Goal: Task Accomplishment & Management: Manage account settings

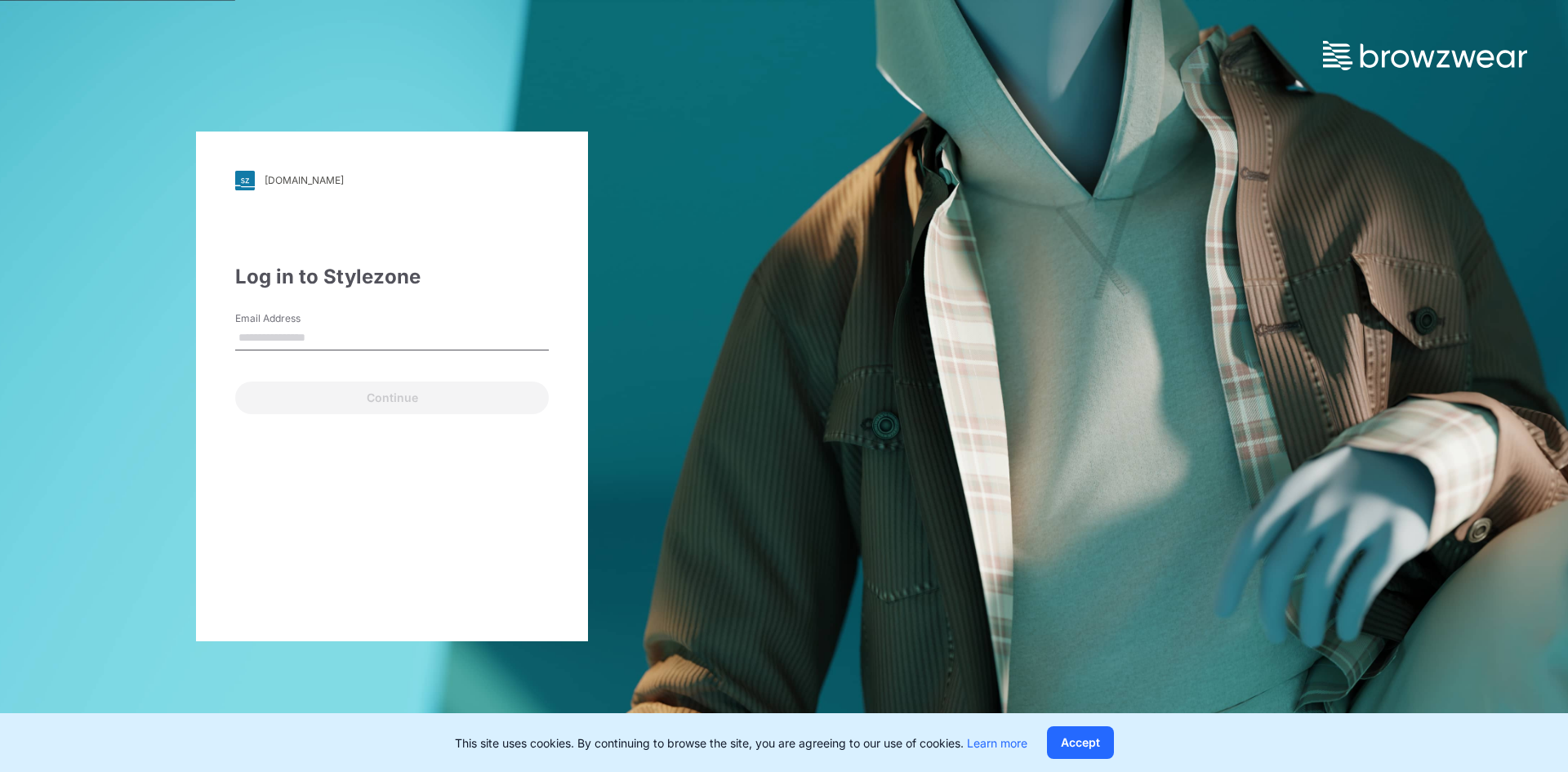
type input "**********"
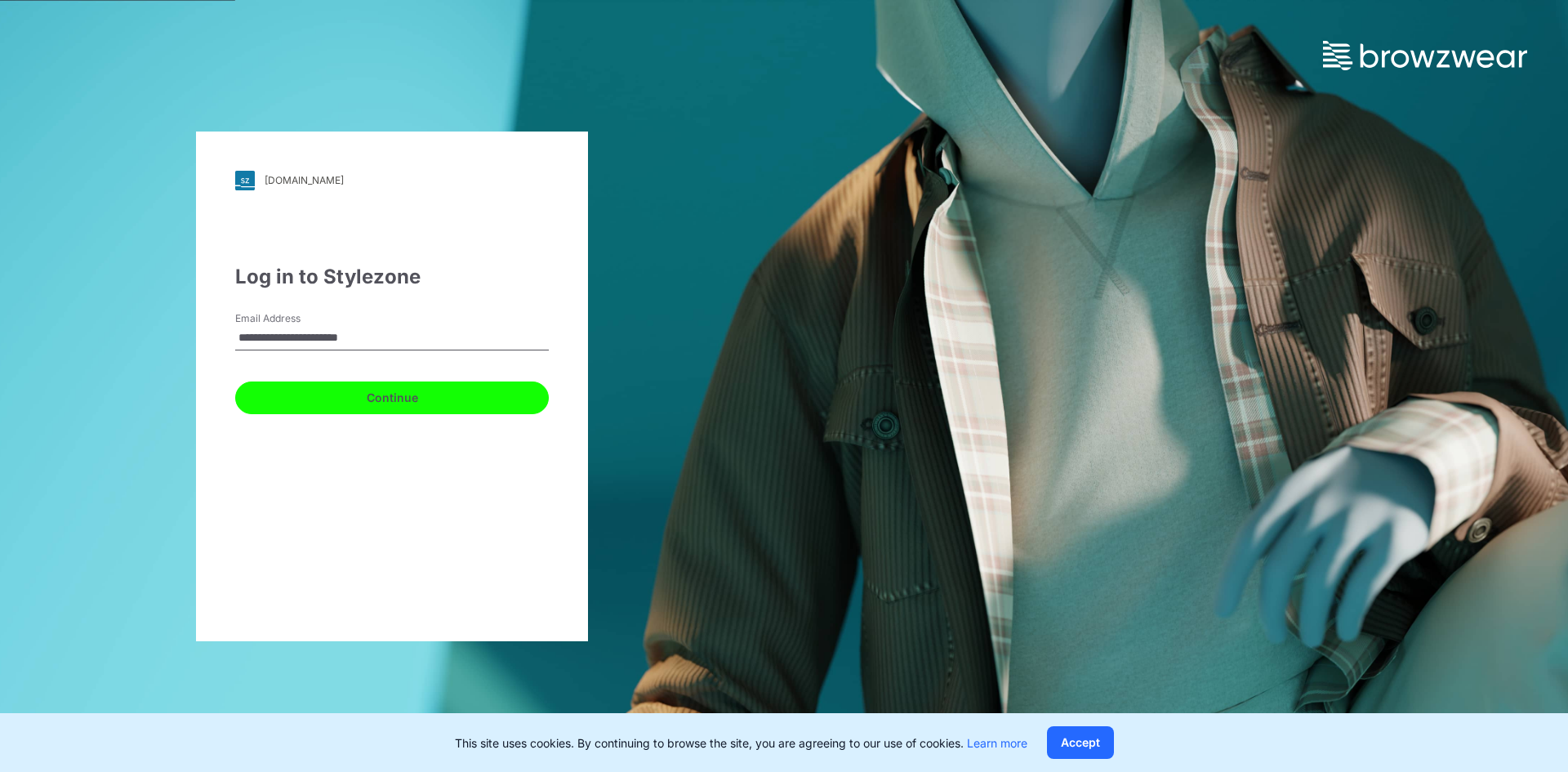
click at [380, 399] on button "Continue" at bounding box center [392, 397] width 314 height 33
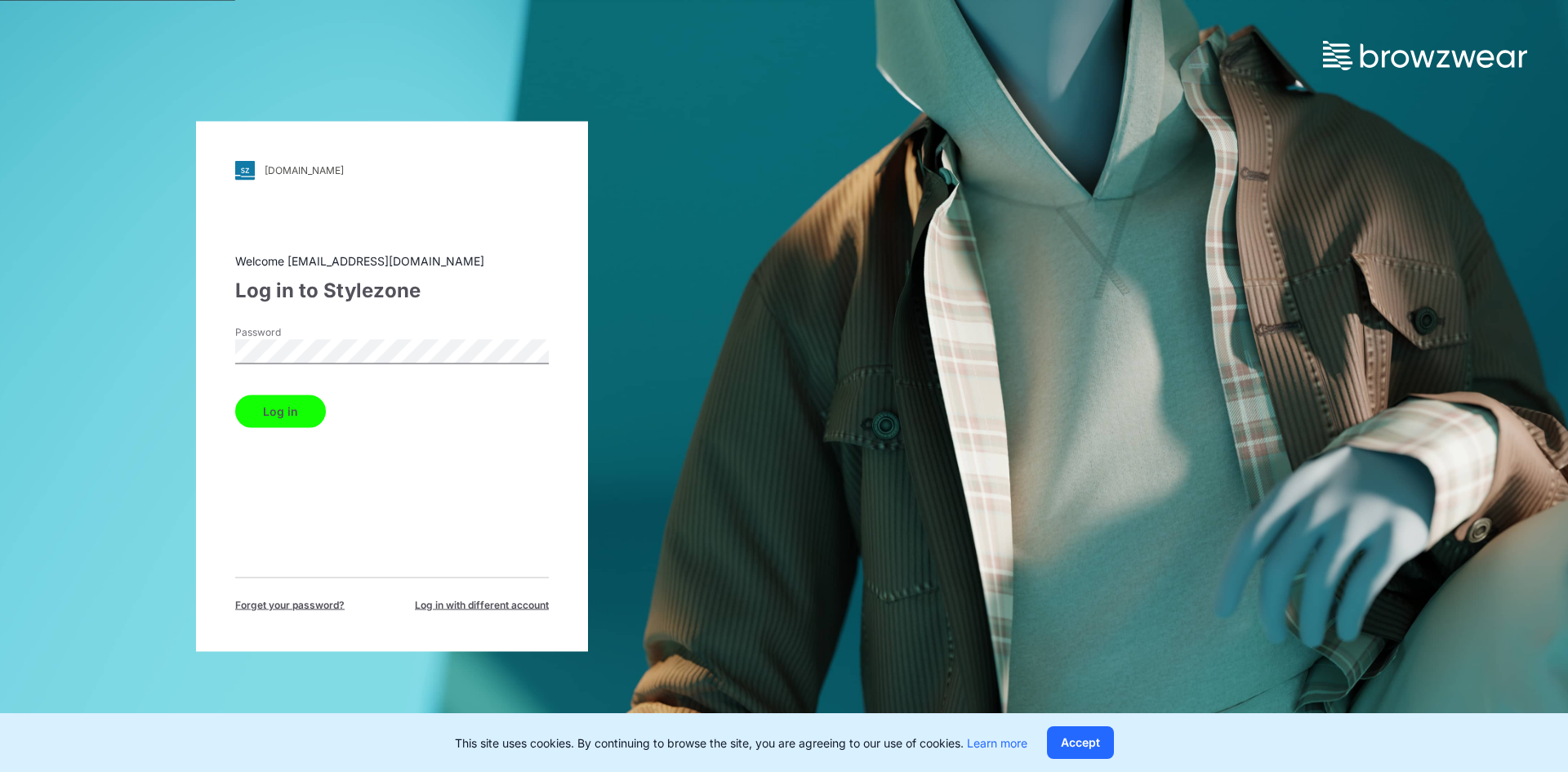
click at [289, 411] on button "Log in" at bounding box center [281, 410] width 91 height 33
